Goal: Task Accomplishment & Management: Use online tool/utility

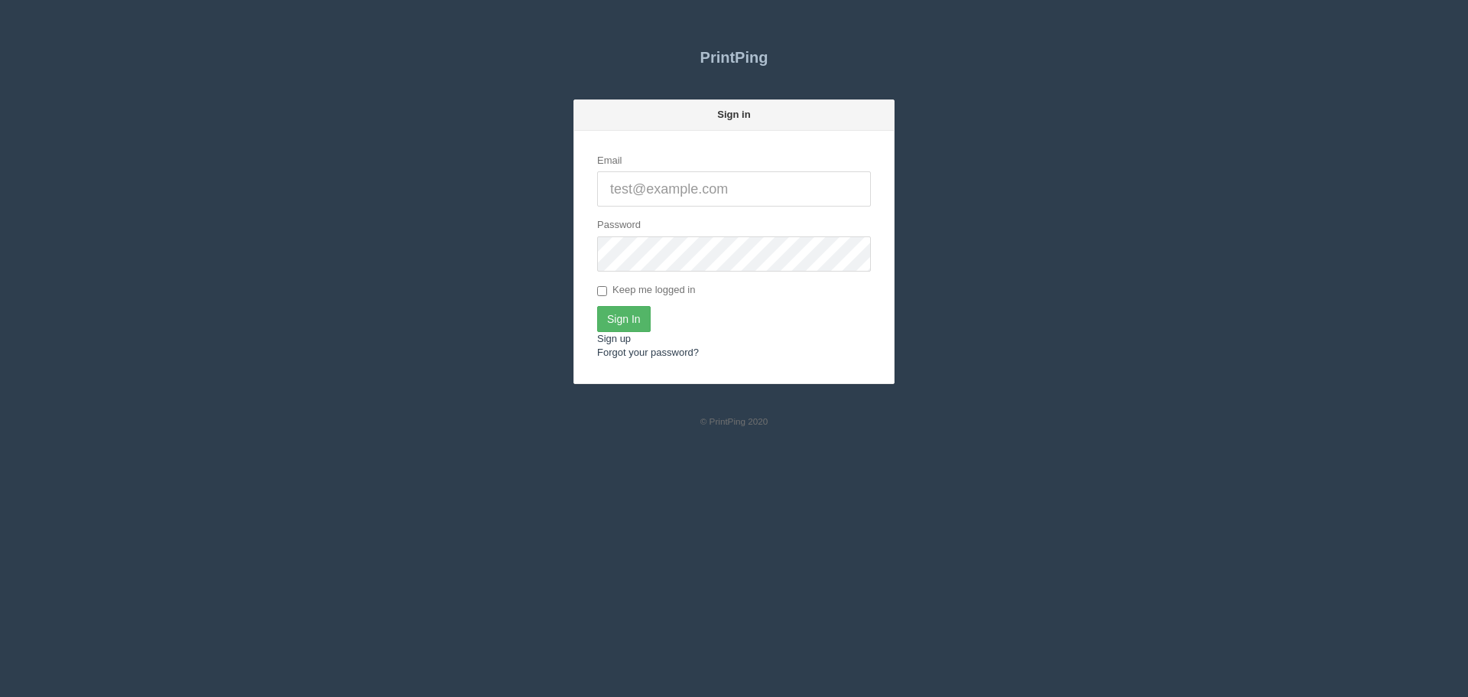
type input "[PERSON_NAME][EMAIL_ADDRESS][DOMAIN_NAME]"
click at [606, 312] on input "Sign In" at bounding box center [624, 319] width 54 height 26
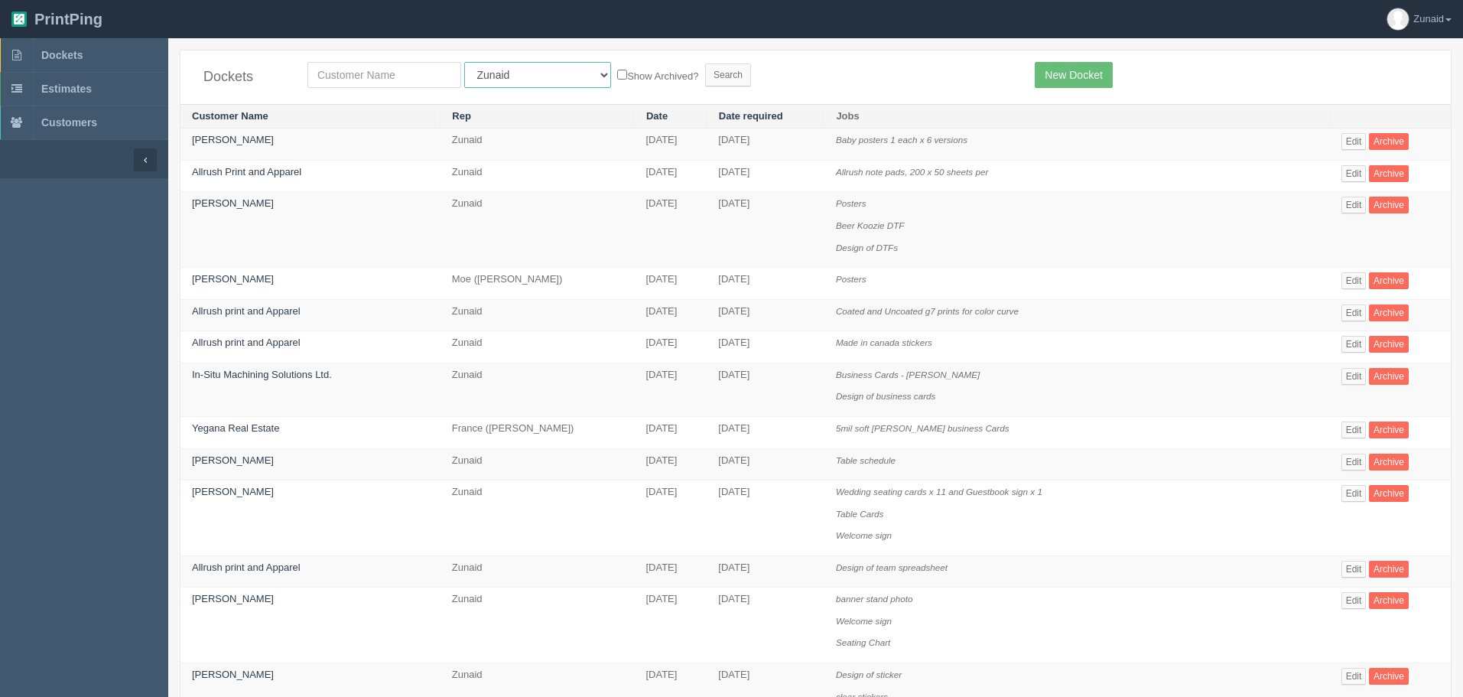
click at [501, 80] on select "All Users [PERSON_NAME] Test 1 [PERSON_NAME] [PERSON_NAME] [PERSON_NAME] France…" at bounding box center [537, 75] width 147 height 26
select select "1"
click at [464, 62] on select "All Users [PERSON_NAME] Test 1 [PERSON_NAME] [PERSON_NAME] [PERSON_NAME] France…" at bounding box center [537, 75] width 147 height 26
click at [375, 75] on input "text" at bounding box center [384, 75] width 154 height 26
type input "vibee"
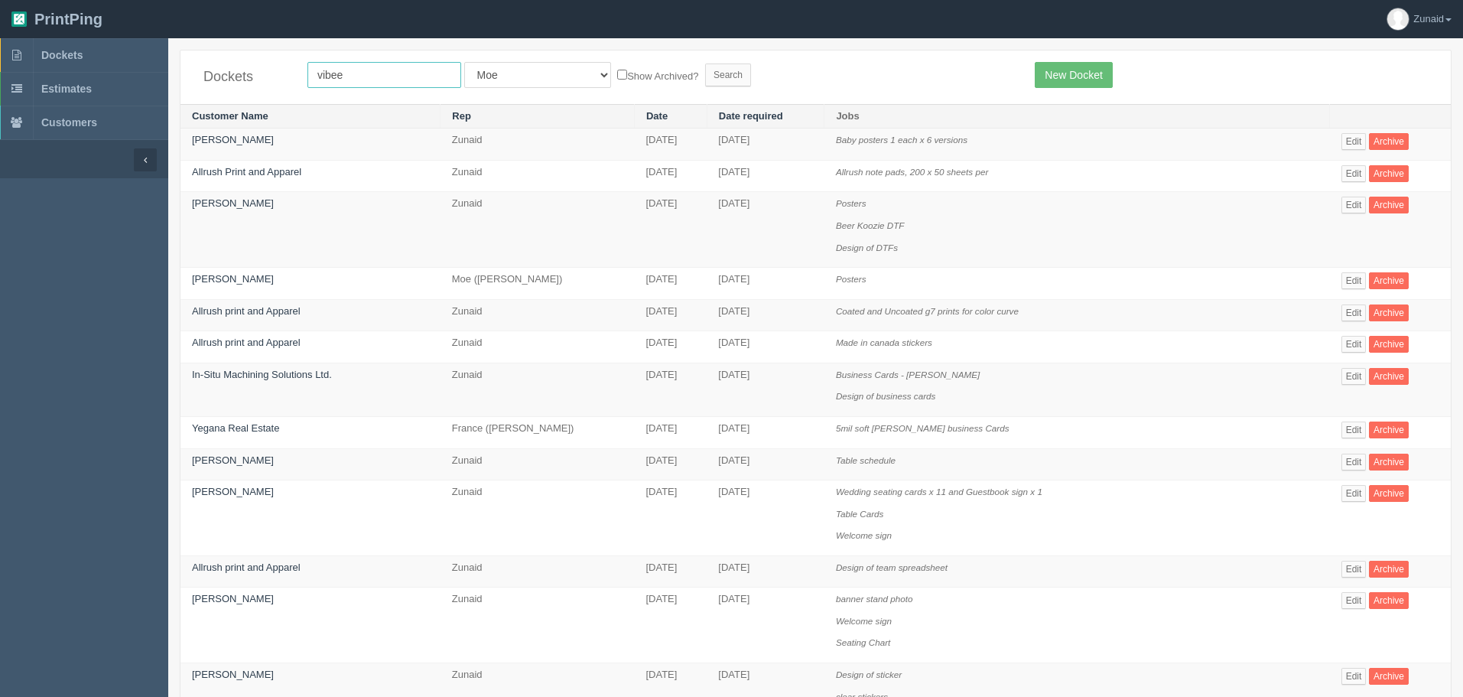
click at [705, 63] on input "Search" at bounding box center [728, 74] width 46 height 23
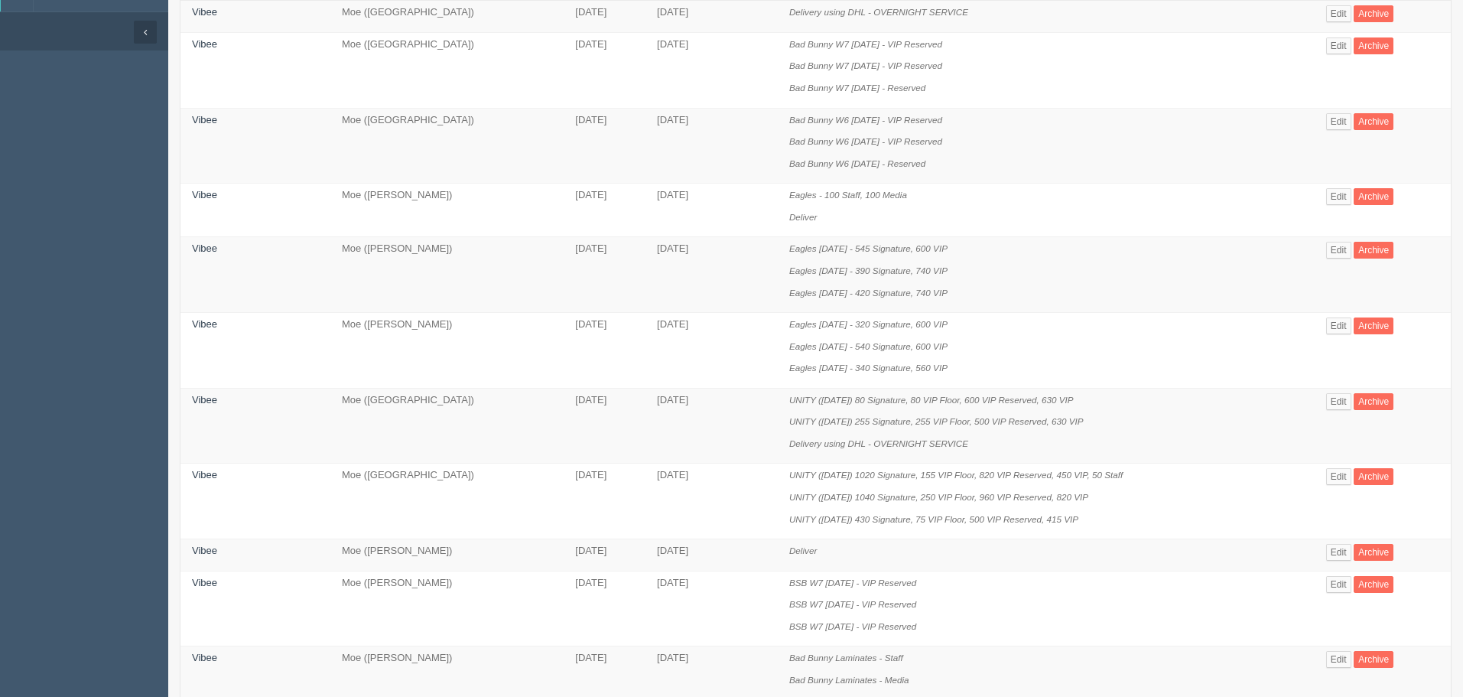
scroll to position [153, 0]
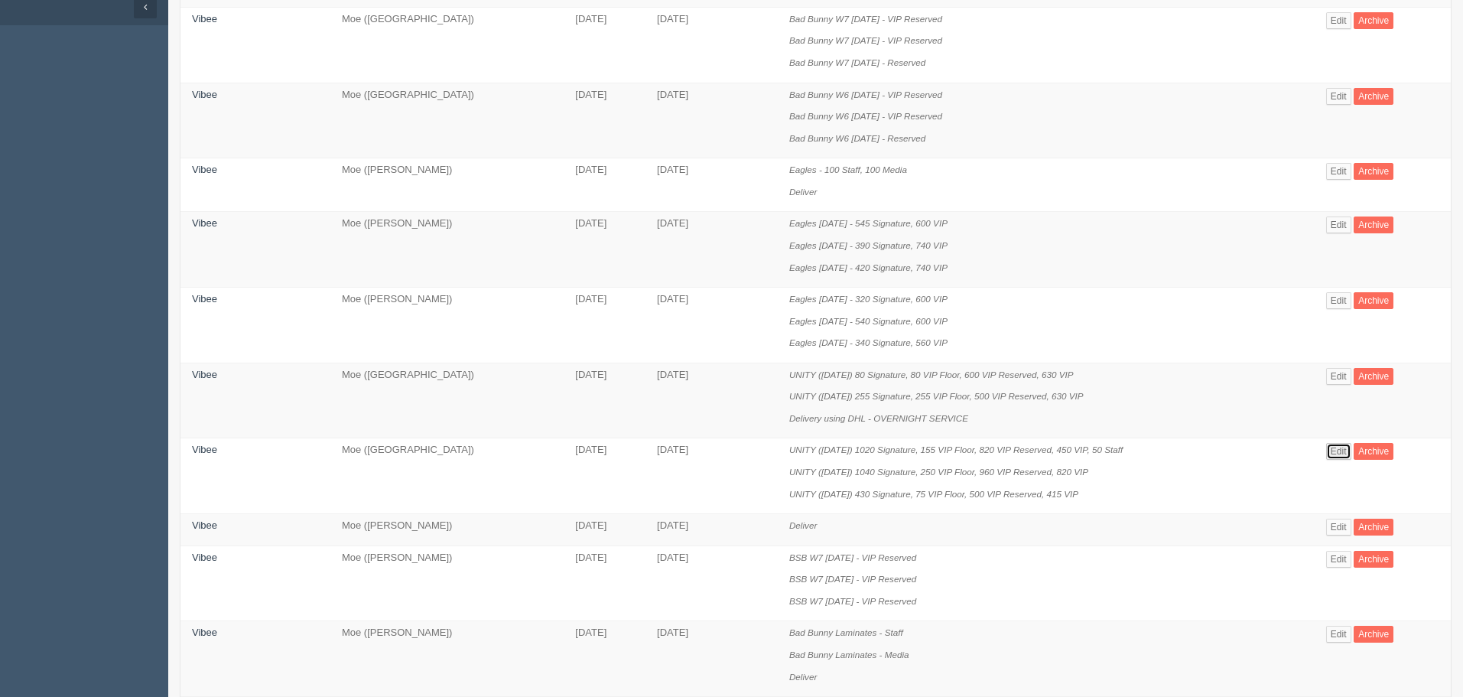
click at [1331, 444] on link "Edit" at bounding box center [1338, 451] width 25 height 17
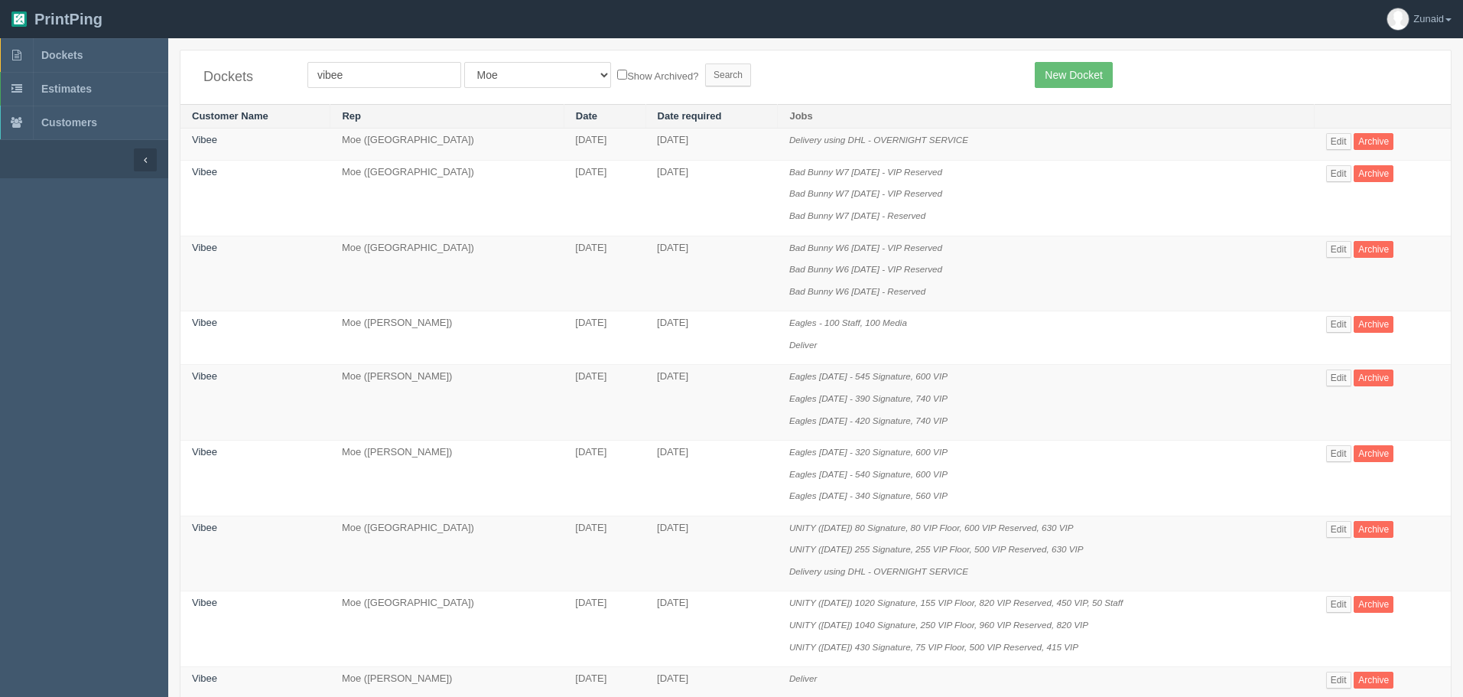
scroll to position [153, 0]
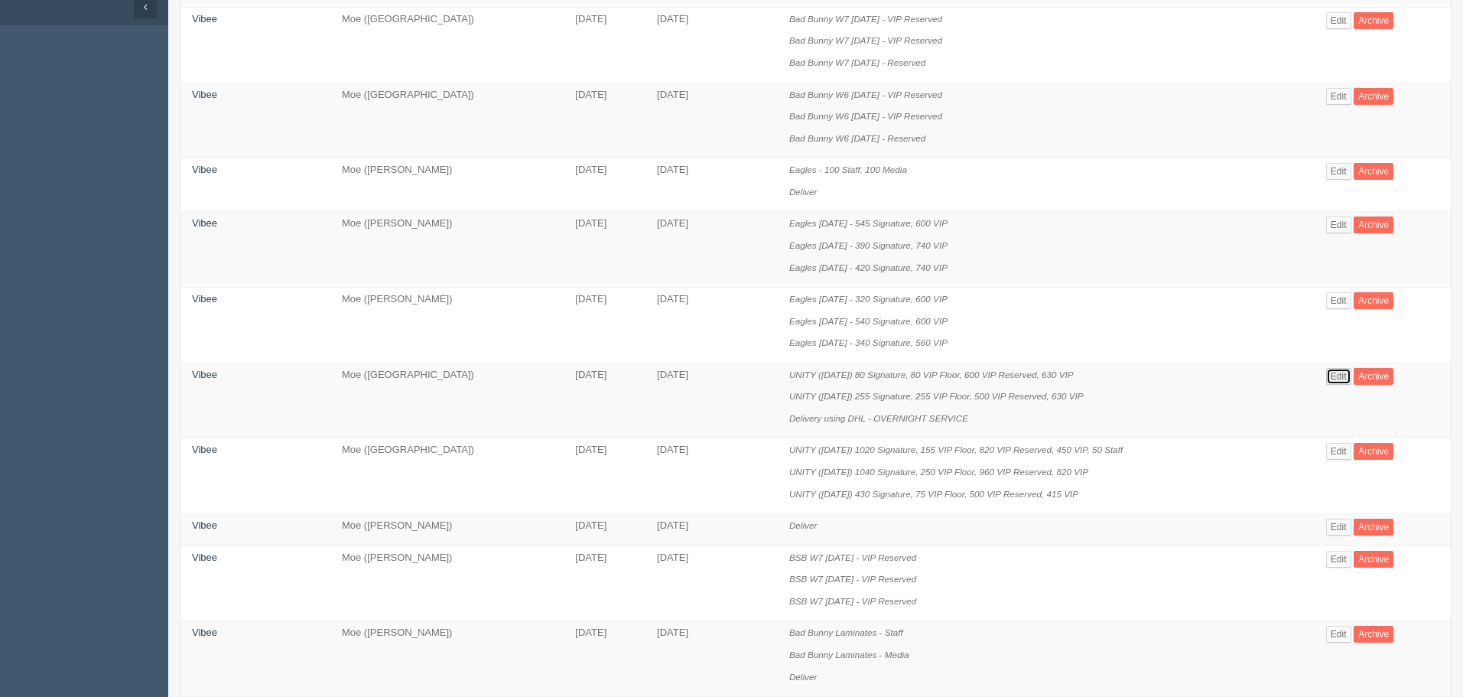
click at [1331, 374] on link "Edit" at bounding box center [1338, 376] width 25 height 17
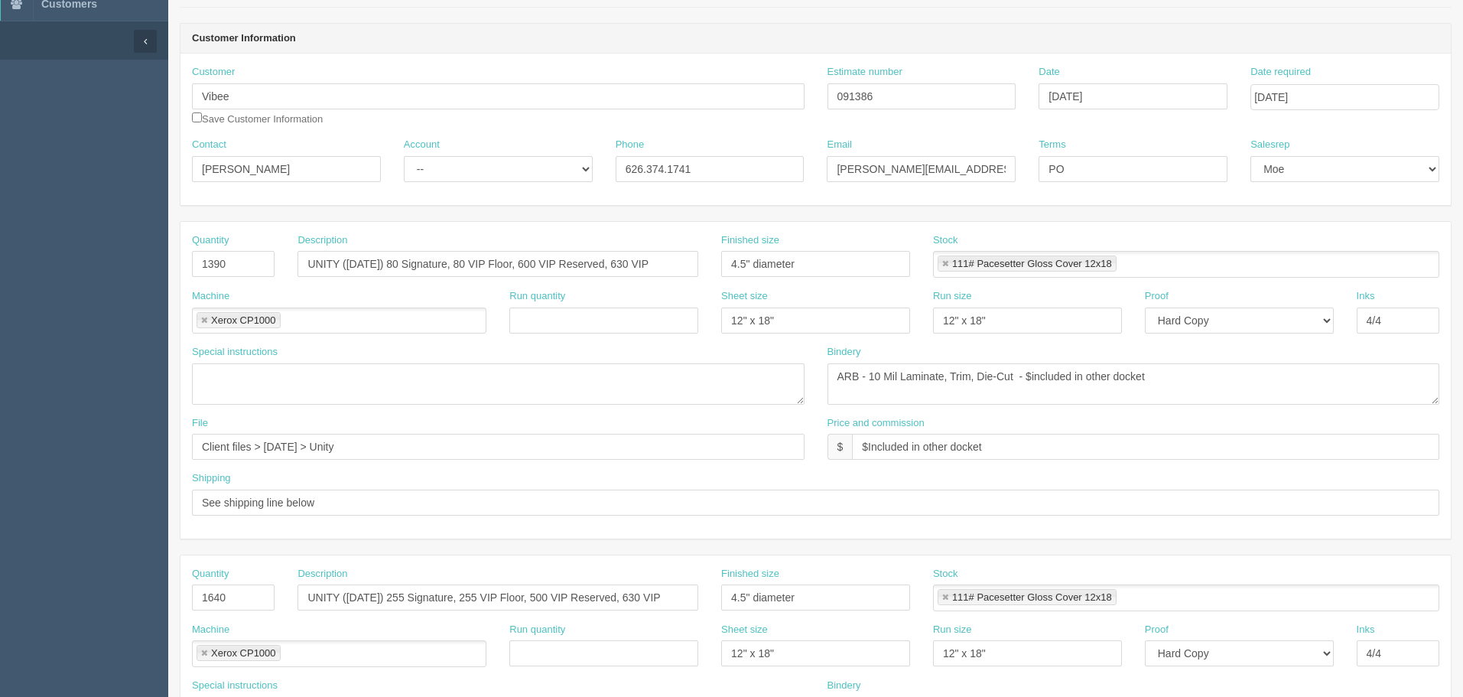
scroll to position [80, 0]
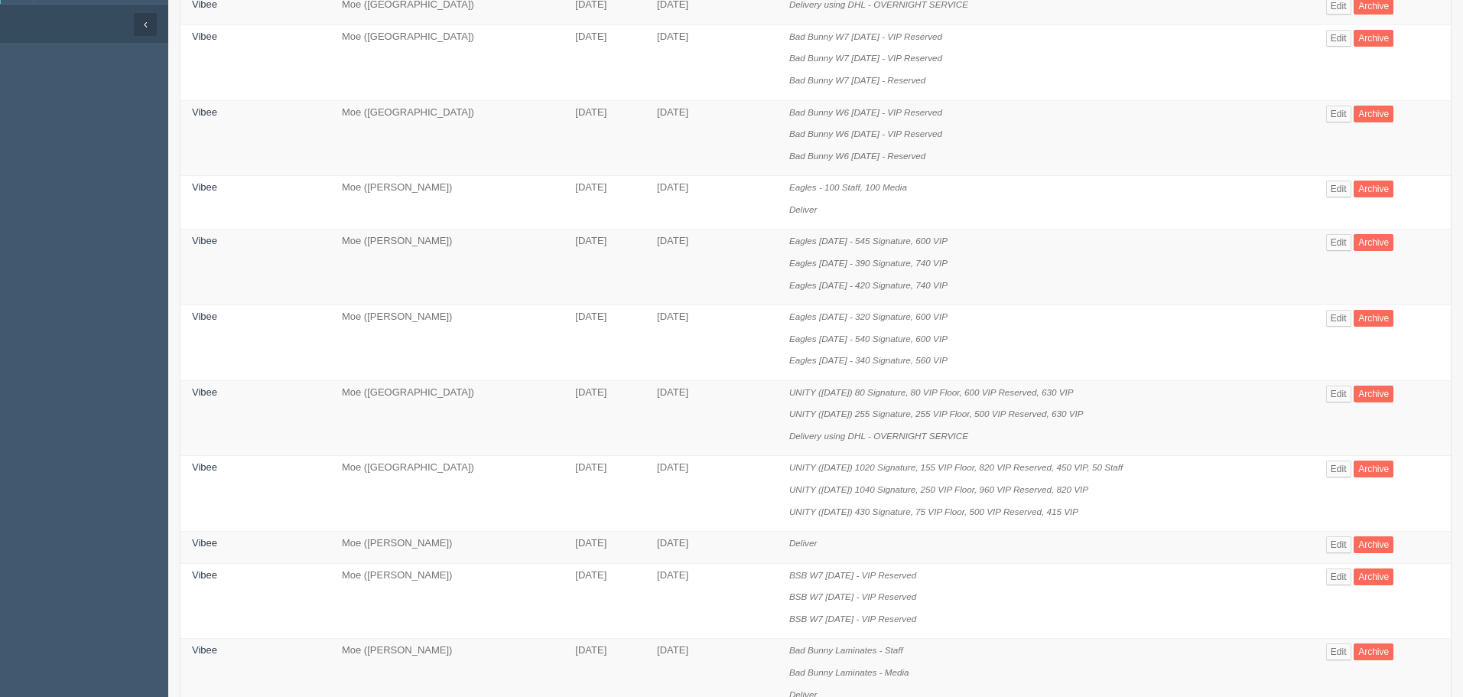
scroll to position [153, 0]
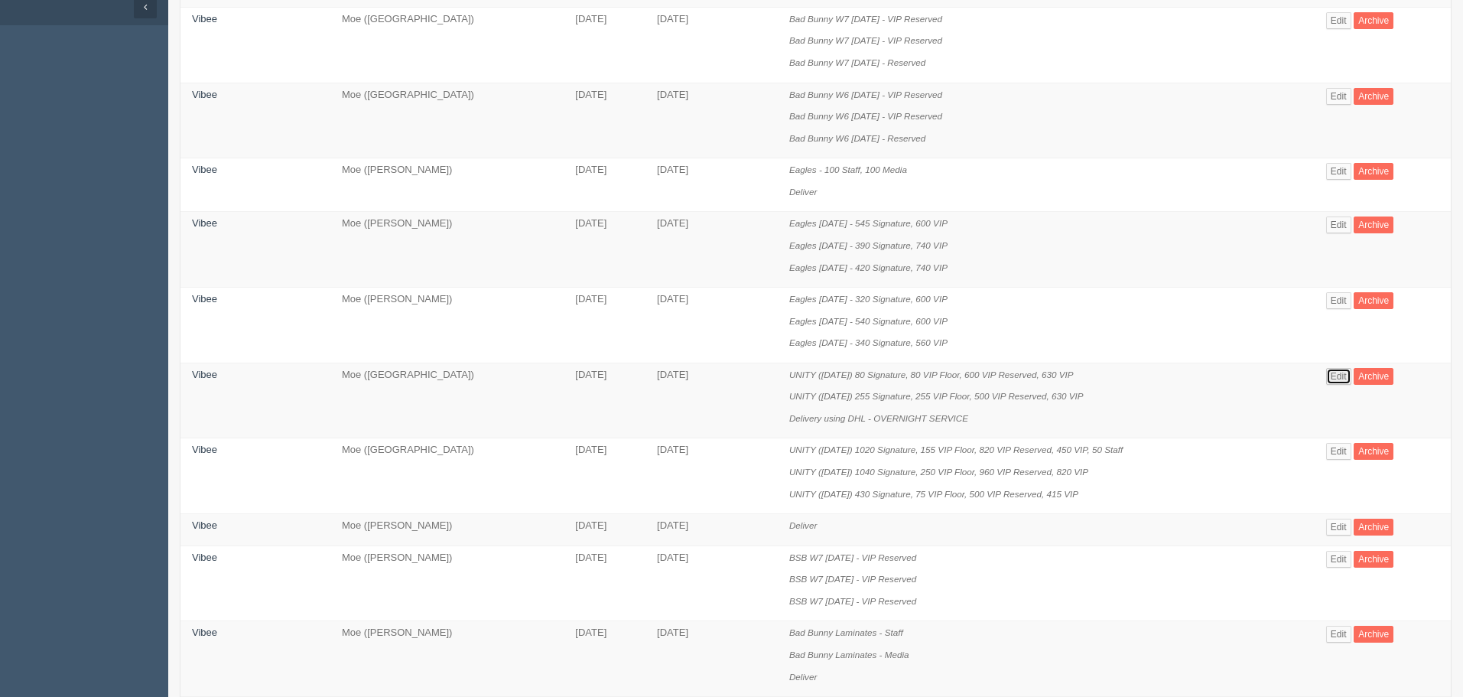
click at [1326, 376] on link "Edit" at bounding box center [1338, 376] width 25 height 17
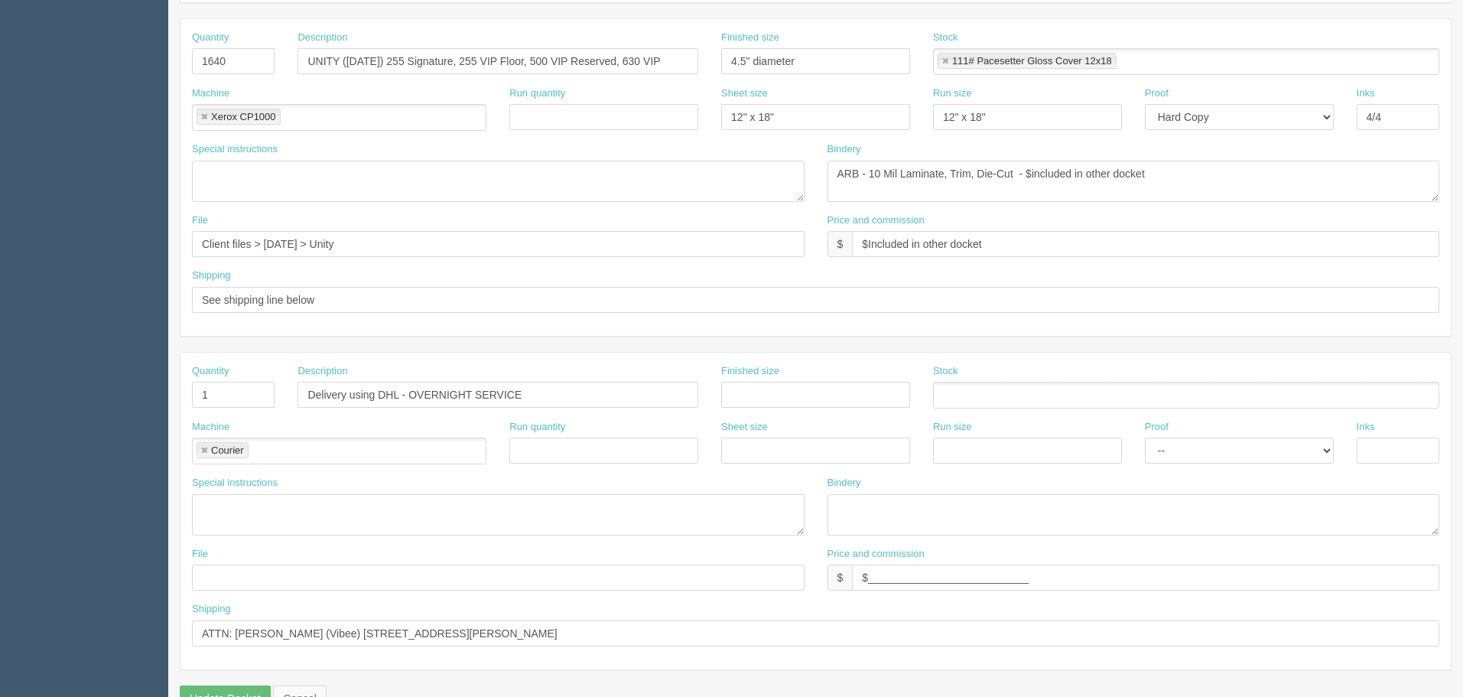
scroll to position [691, 0]
